Goal: Task Accomplishment & Management: Manage account settings

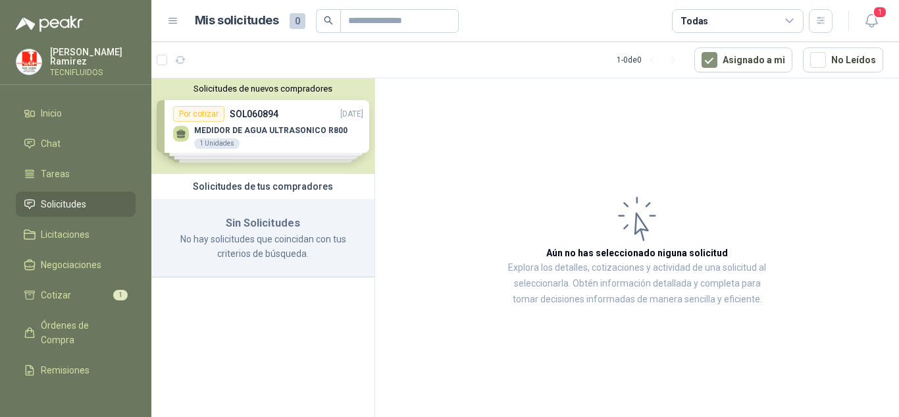
click at [71, 198] on span "Solicitudes" at bounding box center [63, 204] width 45 height 14
click at [66, 293] on span "Cotizar" at bounding box center [56, 295] width 30 height 14
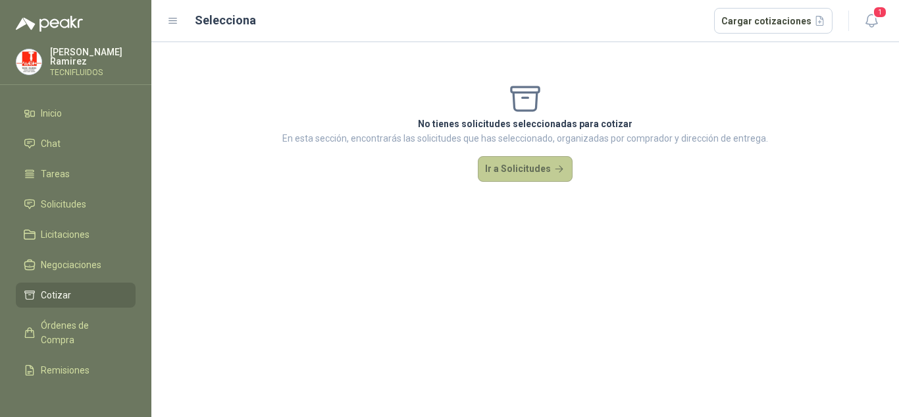
click at [503, 167] on button "Ir a Solicitudes" at bounding box center [525, 169] width 95 height 26
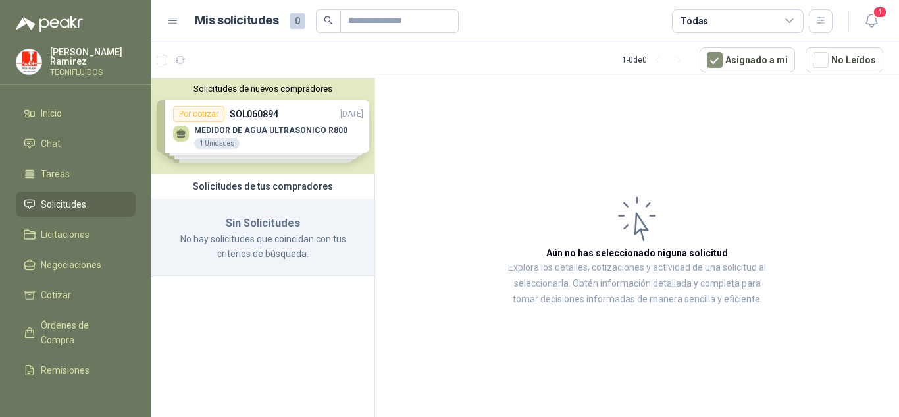
click at [294, 127] on div "Solicitudes de nuevos compradores Por cotizar SOL060894 [DATE] MEDIDOR DE AGUA …" at bounding box center [262, 125] width 223 height 95
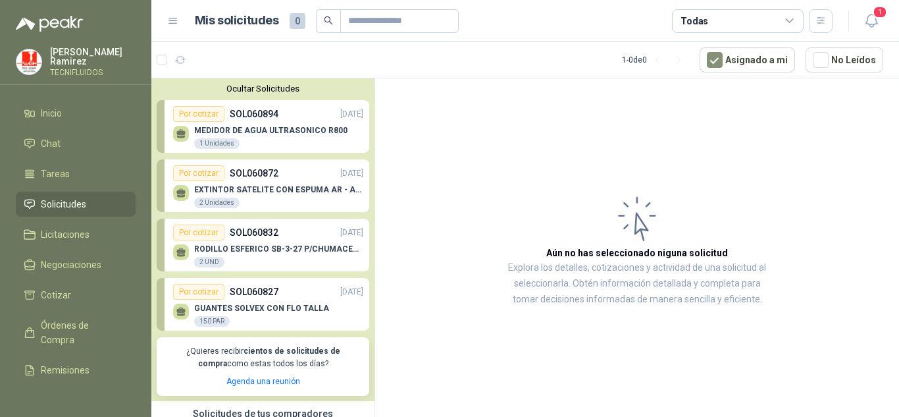
click at [273, 137] on div "MEDIDOR DE AGUA ULTRASONICO R800 1 Unidades" at bounding box center [270, 138] width 153 height 24
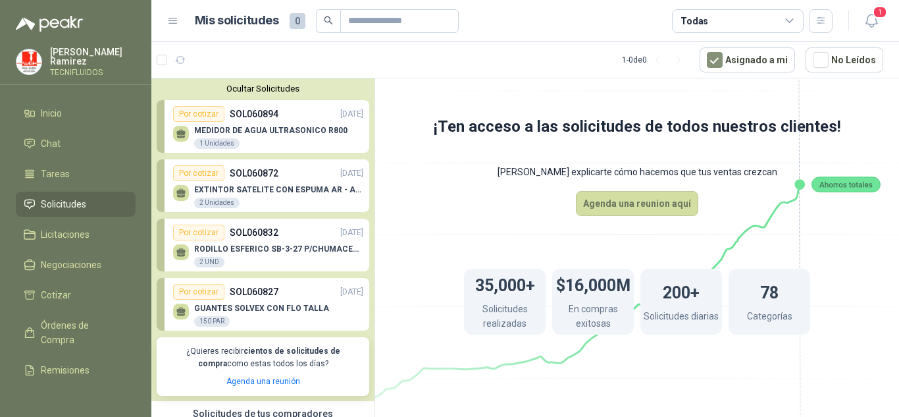
click at [273, 136] on div "MEDIDOR DE AGUA ULTRASONICO R800 1 Unidades" at bounding box center [270, 138] width 153 height 24
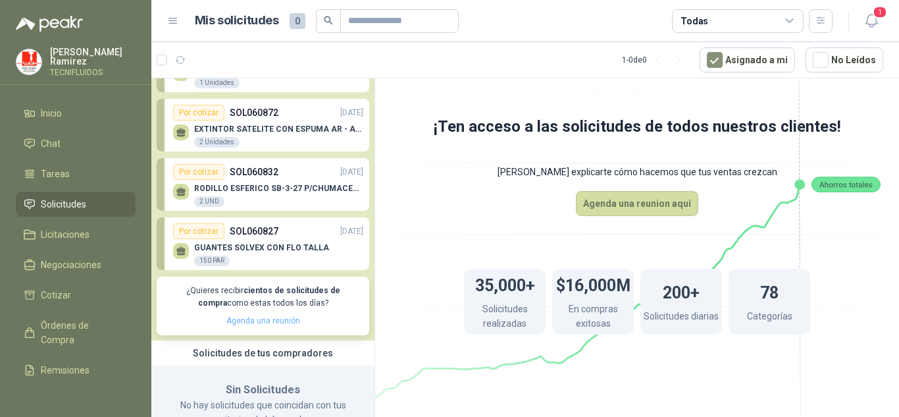
scroll to position [101, 0]
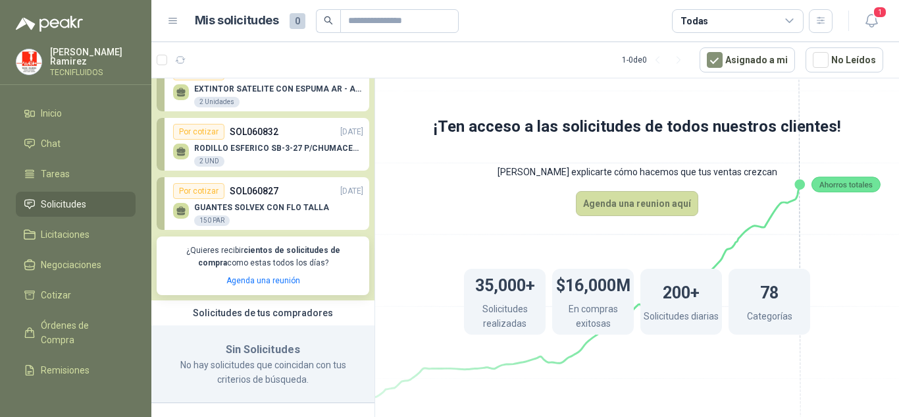
click at [72, 197] on span "Solicitudes" at bounding box center [63, 204] width 45 height 14
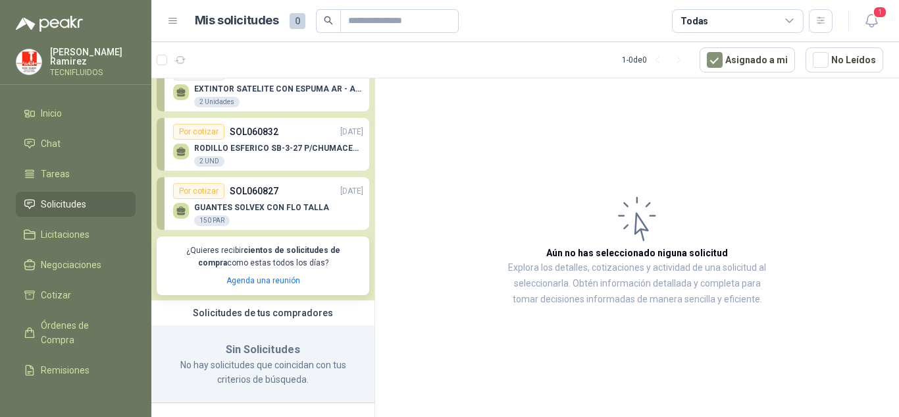
click at [55, 197] on span "Solicitudes" at bounding box center [63, 204] width 45 height 14
click at [783, 55] on button "Asignado a mi" at bounding box center [747, 59] width 95 height 25
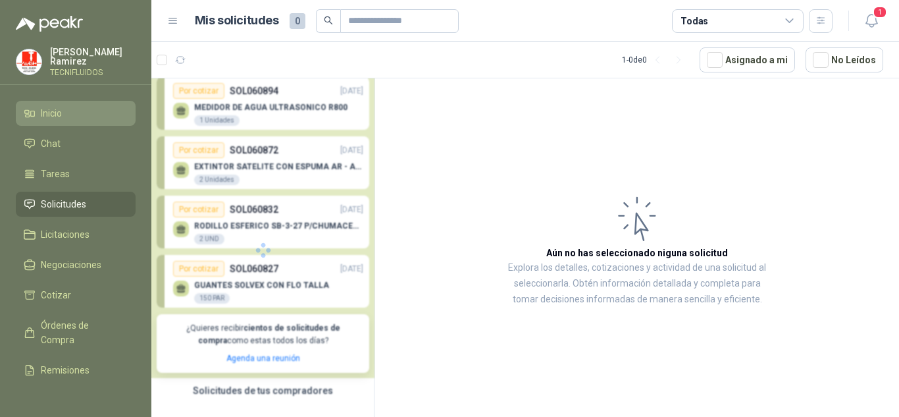
scroll to position [24, 0]
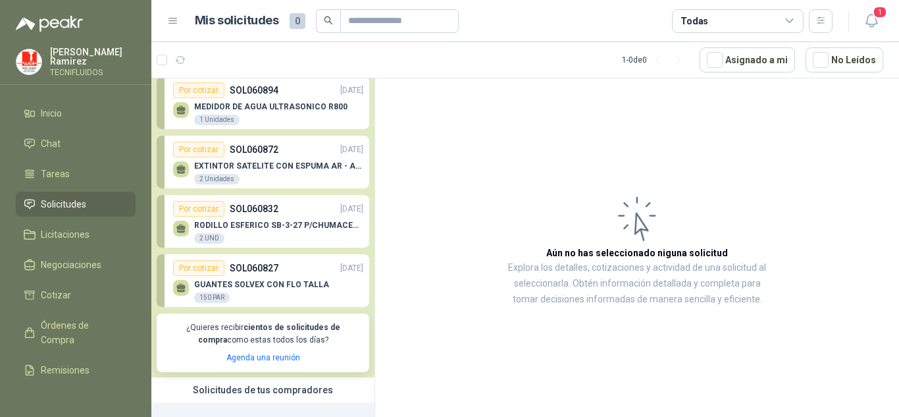
click at [270, 228] on p "RODILLO ESFERICO SB-3-27 P/CHUMACERA TENSORA 2.7/16" at bounding box center [278, 225] width 169 height 9
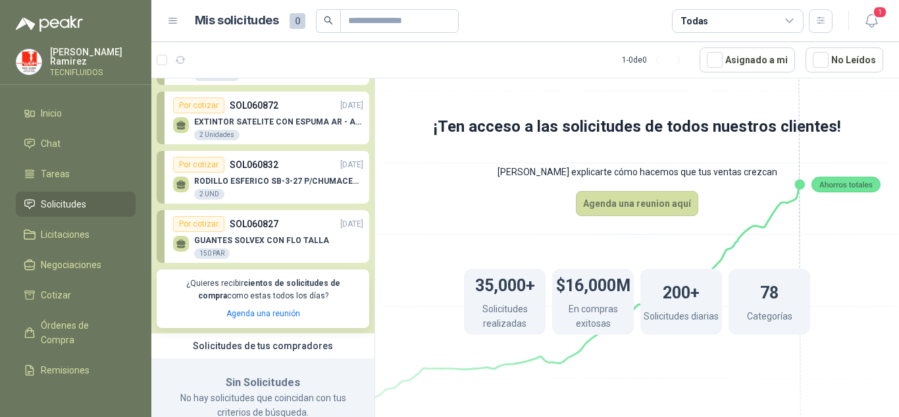
scroll to position [101, 0]
